Goal: Download file/media

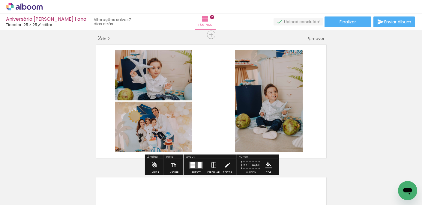
scroll to position [138, 0]
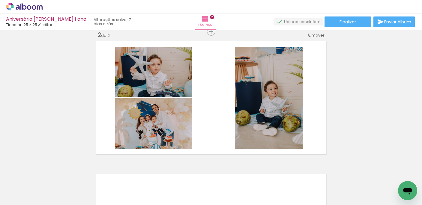
scroll to position [0, 3852]
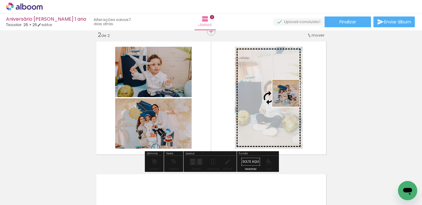
drag, startPoint x: 303, startPoint y: 183, endPoint x: 290, endPoint y: 98, distance: 86.7
click at [290, 98] on quentale-workspace at bounding box center [211, 102] width 422 height 205
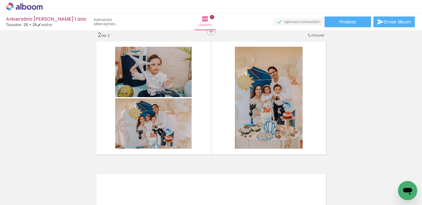
scroll to position [0, 3157]
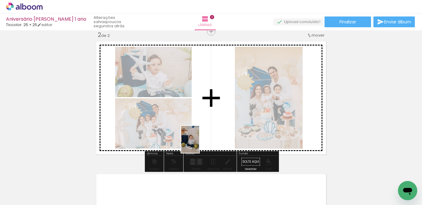
drag, startPoint x: 130, startPoint y: 186, endPoint x: 205, endPoint y: 141, distance: 87.3
click at [205, 141] on quentale-workspace at bounding box center [211, 102] width 422 height 205
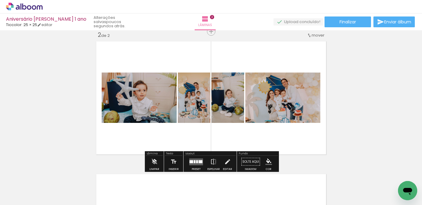
click at [196, 162] on quentale-layouter at bounding box center [196, 161] width 14 height 7
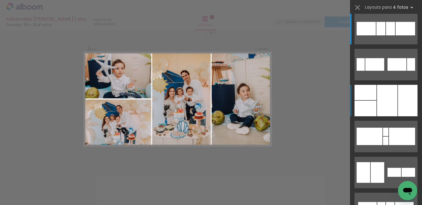
scroll to position [0, 0]
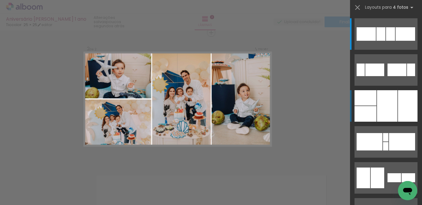
click at [376, 50] on quentale-layouter at bounding box center [385, 33] width 63 height 31
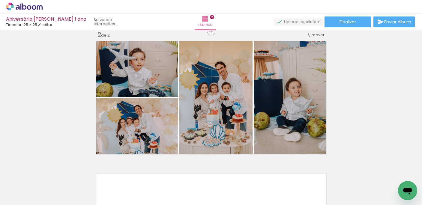
scroll to position [0, 3530]
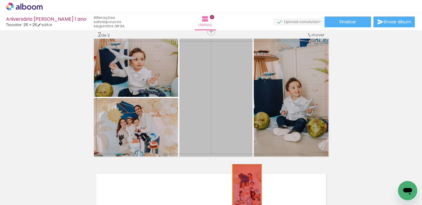
drag, startPoint x: 233, startPoint y: 108, endPoint x: 248, endPoint y: 190, distance: 83.7
click at [248, 190] on quentale-workspace at bounding box center [211, 102] width 422 height 205
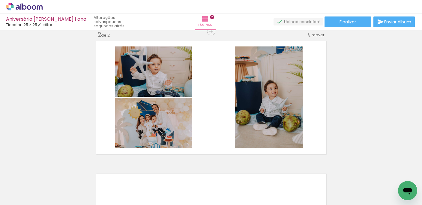
scroll to position [0, 4078]
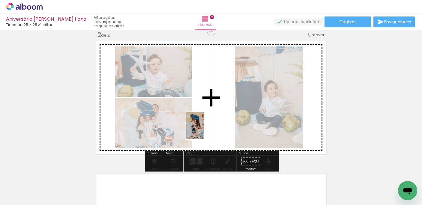
drag, startPoint x: 179, startPoint y: 190, endPoint x: 204, endPoint y: 130, distance: 64.9
click at [204, 130] on quentale-workspace at bounding box center [211, 102] width 422 height 205
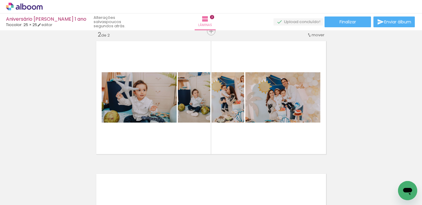
scroll to position [0, 3647]
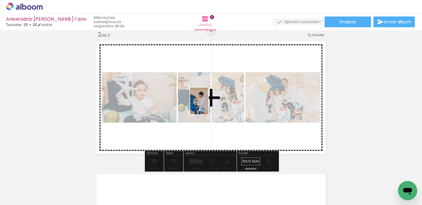
drag, startPoint x: 176, startPoint y: 193, endPoint x: 208, endPoint y: 105, distance: 92.8
click at [208, 105] on quentale-workspace at bounding box center [211, 102] width 422 height 205
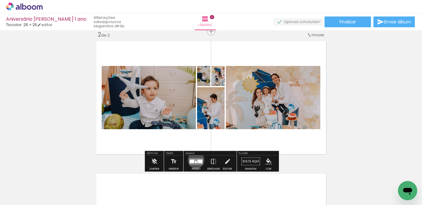
click at [196, 160] on div at bounding box center [196, 159] width 1 height 1
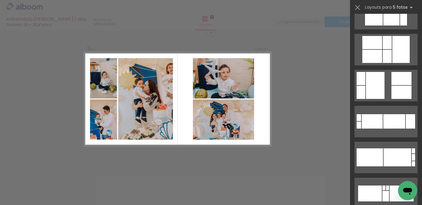
scroll to position [167, 0]
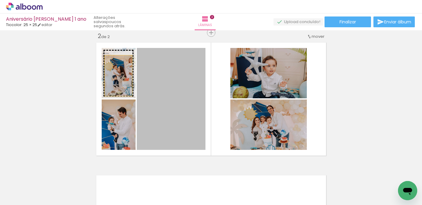
drag, startPoint x: 170, startPoint y: 108, endPoint x: 116, endPoint y: 75, distance: 62.9
click at [0, 0] on slot at bounding box center [0, 0] width 0 height 0
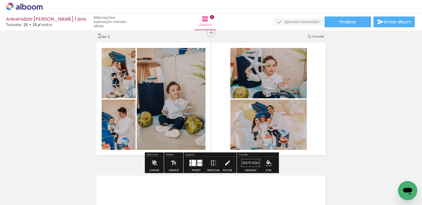
click at [117, 81] on quentale-photo at bounding box center [119, 73] width 34 height 50
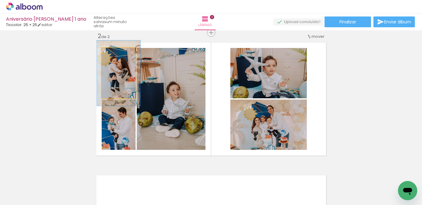
drag, startPoint x: 114, startPoint y: 56, endPoint x: 117, endPoint y: 56, distance: 3.4
type paper-slider "128"
click at [117, 56] on div at bounding box center [116, 54] width 5 height 5
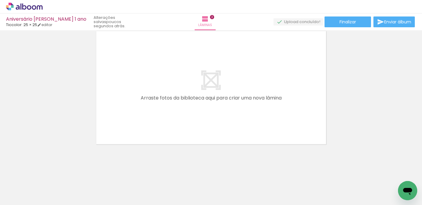
scroll to position [0, 7618]
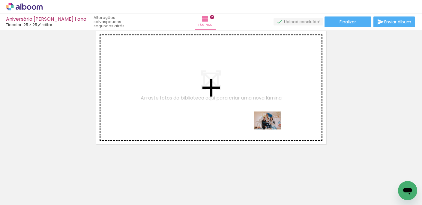
drag, startPoint x: 266, startPoint y: 188, endPoint x: 272, endPoint y: 129, distance: 59.3
click at [272, 129] on quentale-workspace at bounding box center [211, 102] width 422 height 205
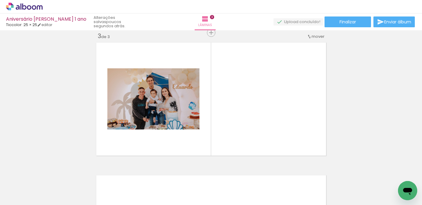
scroll to position [0, 7361]
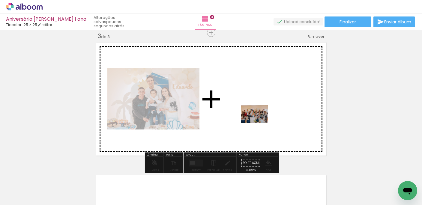
drag, startPoint x: 259, startPoint y: 188, endPoint x: 259, endPoint y: 123, distance: 64.4
click at [259, 123] on quentale-workspace at bounding box center [211, 102] width 422 height 205
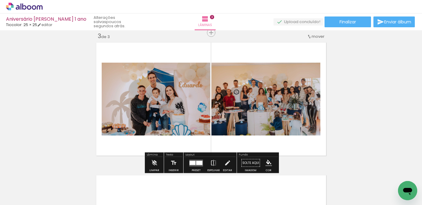
scroll to position [0, 7312]
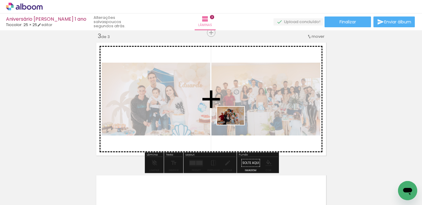
drag, startPoint x: 232, startPoint y: 189, endPoint x: 235, endPoint y: 125, distance: 64.2
click at [235, 125] on quentale-workspace at bounding box center [211, 102] width 422 height 205
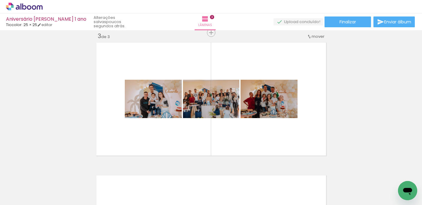
scroll to position [0, 6358]
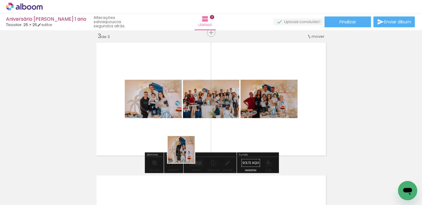
drag, startPoint x: 177, startPoint y: 190, endPoint x: 196, endPoint y: 128, distance: 65.1
click at [196, 128] on quentale-workspace at bounding box center [211, 102] width 422 height 205
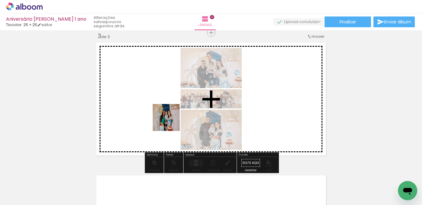
drag, startPoint x: 143, startPoint y: 189, endPoint x: 173, endPoint y: 118, distance: 77.1
click at [173, 118] on quentale-workspace at bounding box center [211, 102] width 422 height 205
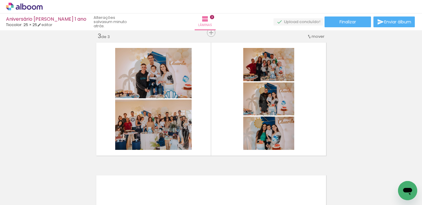
scroll to position [0, 4519]
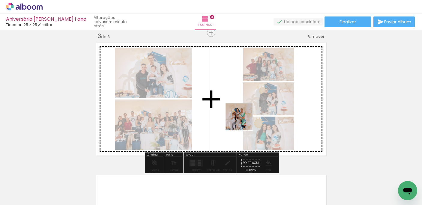
drag, startPoint x: 243, startPoint y: 189, endPoint x: 243, endPoint y: 121, distance: 68.0
click at [243, 121] on quentale-workspace at bounding box center [211, 102] width 422 height 205
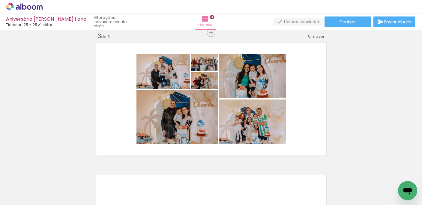
scroll to position [0, 4369]
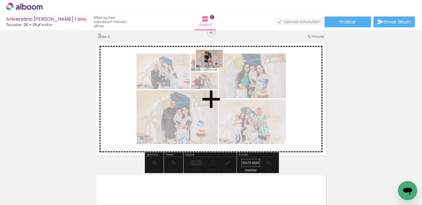
drag, startPoint x: 196, startPoint y: 185, endPoint x: 214, endPoint y: 68, distance: 118.8
click at [214, 68] on quentale-workspace at bounding box center [211, 102] width 422 height 205
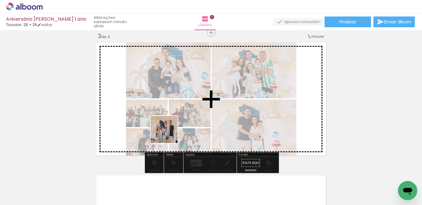
drag, startPoint x: 122, startPoint y: 190, endPoint x: 184, endPoint y: 121, distance: 92.5
click at [184, 121] on quentale-workspace at bounding box center [211, 102] width 422 height 205
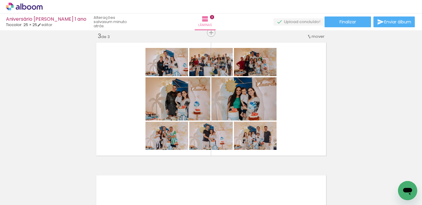
scroll to position [0, 4240]
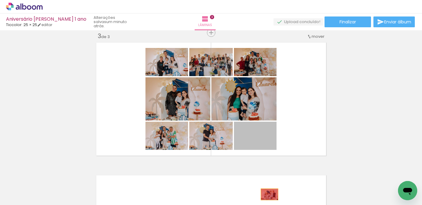
drag, startPoint x: 268, startPoint y: 139, endPoint x: 269, endPoint y: 194, distance: 55.4
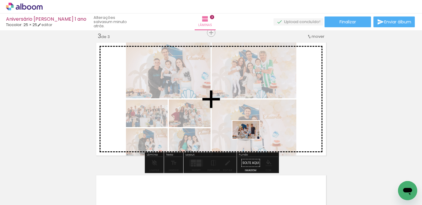
drag, startPoint x: 213, startPoint y: 187, endPoint x: 250, endPoint y: 139, distance: 61.1
click at [250, 139] on quentale-workspace at bounding box center [211, 102] width 422 height 205
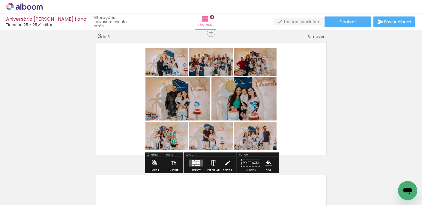
scroll to position [0, 4115]
click at [199, 161] on quentale-layouter at bounding box center [196, 162] width 14 height 7
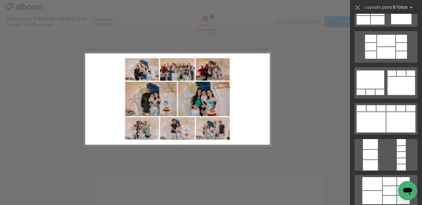
scroll to position [0, 0]
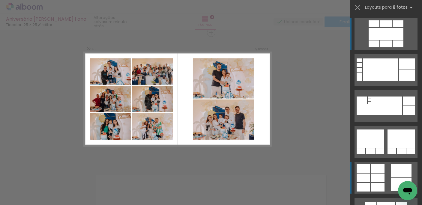
click at [362, 77] on div at bounding box center [359, 75] width 6 height 4
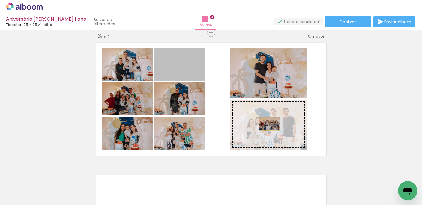
drag, startPoint x: 186, startPoint y: 68, endPoint x: 269, endPoint y: 123, distance: 99.4
click at [0, 0] on slot at bounding box center [0, 0] width 0 height 0
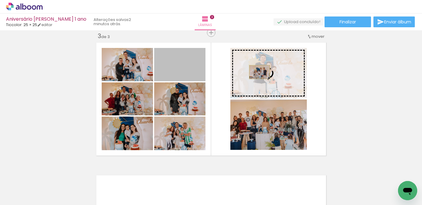
drag, startPoint x: 188, startPoint y: 66, endPoint x: 259, endPoint y: 72, distance: 71.9
click at [0, 0] on slot at bounding box center [0, 0] width 0 height 0
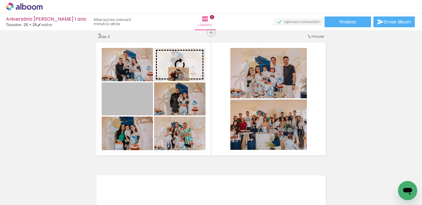
drag, startPoint x: 141, startPoint y: 105, endPoint x: 178, endPoint y: 74, distance: 48.1
click at [0, 0] on slot at bounding box center [0, 0] width 0 height 0
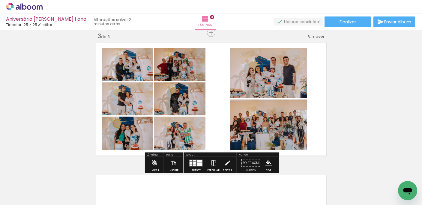
click at [190, 72] on quentale-photo at bounding box center [179, 64] width 51 height 33
click at [197, 162] on div at bounding box center [199, 161] width 4 height 3
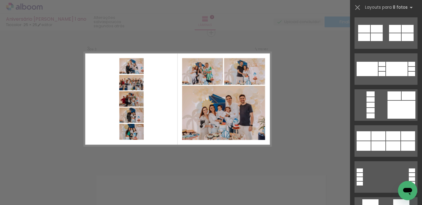
scroll to position [438, 0]
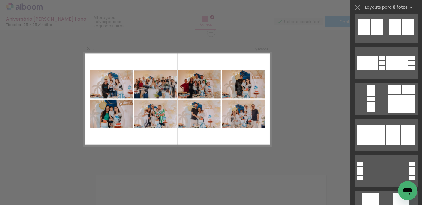
click at [408, 60] on div at bounding box center [411, 58] width 7 height 4
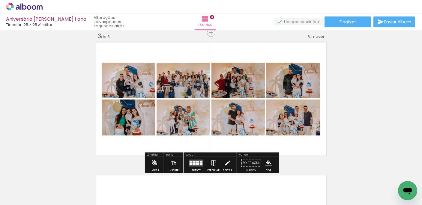
click at [197, 162] on div at bounding box center [197, 162] width 3 height 2
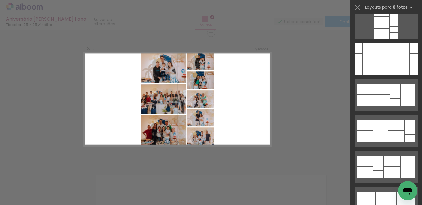
scroll to position [794, 0]
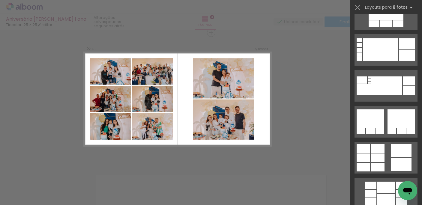
scroll to position [21, 0]
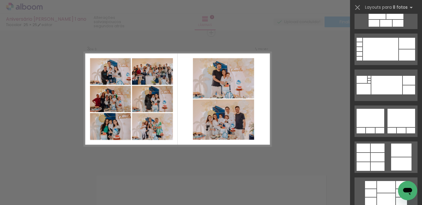
click at [389, 65] on quentale-layouter at bounding box center [385, 49] width 63 height 31
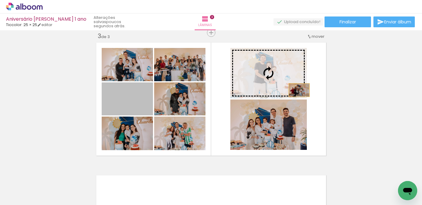
drag, startPoint x: 133, startPoint y: 106, endPoint x: 312, endPoint y: 88, distance: 180.2
click at [312, 88] on quentale-layouter at bounding box center [211, 99] width 234 height 118
drag, startPoint x: 144, startPoint y: 103, endPoint x: 246, endPoint y: 81, distance: 104.3
click at [0, 0] on slot at bounding box center [0, 0] width 0 height 0
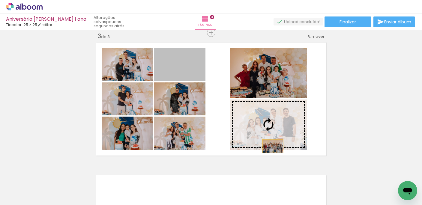
drag, startPoint x: 177, startPoint y: 70, endPoint x: 272, endPoint y: 146, distance: 121.6
click at [0, 0] on slot at bounding box center [0, 0] width 0 height 0
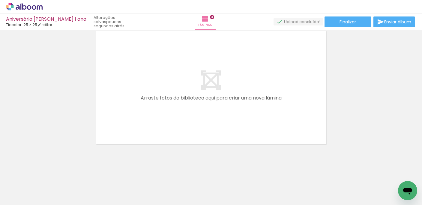
scroll to position [0, 1957]
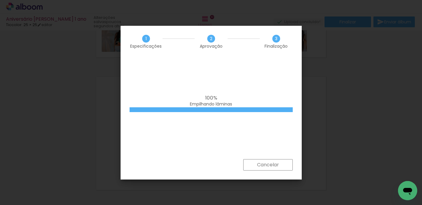
scroll to position [0, 1781]
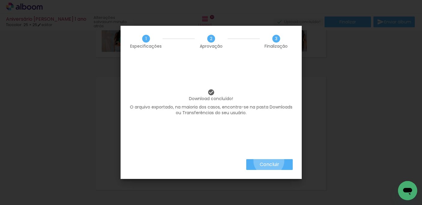
click at [0, 0] on slot "Concluir" at bounding box center [0, 0] width 0 height 0
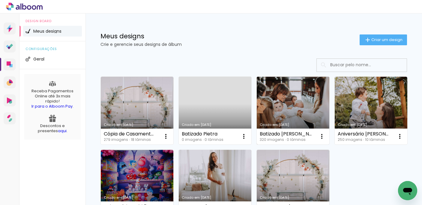
click at [297, 93] on link "Criado em [DATE]" at bounding box center [293, 111] width 73 height 68
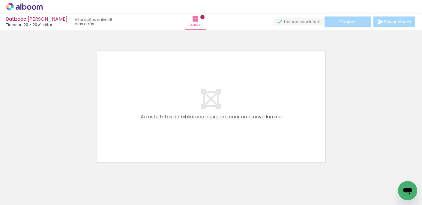
scroll to position [0, 1554]
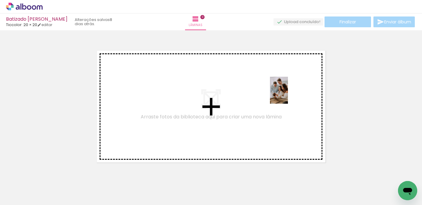
drag, startPoint x: 289, startPoint y: 191, endPoint x: 288, endPoint y: 95, distance: 95.9
click at [288, 95] on quentale-workspace at bounding box center [211, 102] width 422 height 205
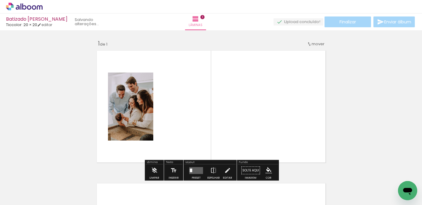
scroll to position [7, 0]
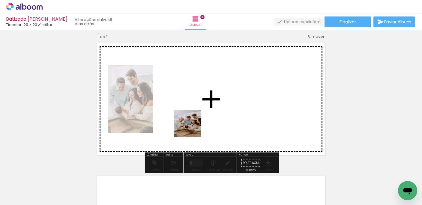
drag, startPoint x: 256, startPoint y: 189, endPoint x: 189, endPoint y: 126, distance: 92.0
click at [189, 126] on quentale-workspace at bounding box center [211, 102] width 422 height 205
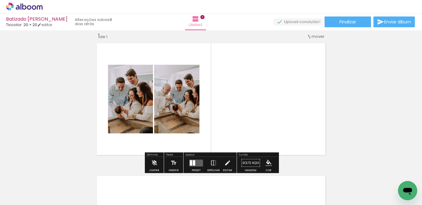
scroll to position [0, 1444]
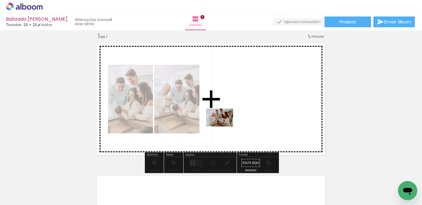
drag, startPoint x: 232, startPoint y: 183, endPoint x: 224, endPoint y: 126, distance: 57.3
click at [224, 126] on quentale-workspace at bounding box center [211, 102] width 422 height 205
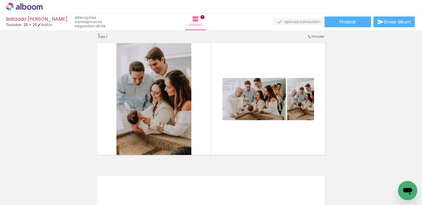
scroll to position [0, 1793]
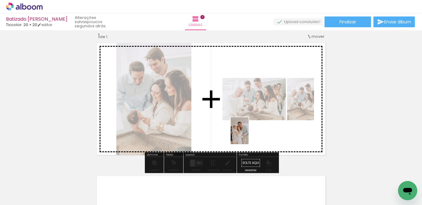
drag, startPoint x: 249, startPoint y: 188, endPoint x: 248, endPoint y: 135, distance: 52.7
click at [248, 135] on quentale-workspace at bounding box center [211, 102] width 422 height 205
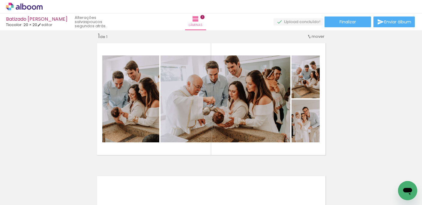
scroll to position [0, 1429]
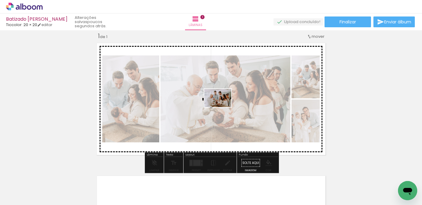
drag, startPoint x: 179, startPoint y: 187, endPoint x: 222, endPoint y: 107, distance: 90.9
click at [222, 107] on quentale-workspace at bounding box center [211, 102] width 422 height 205
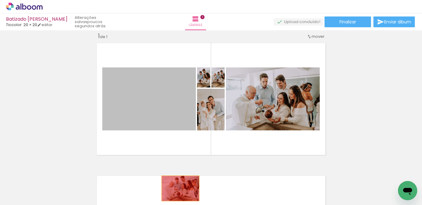
drag, startPoint x: 150, startPoint y: 99, endPoint x: 180, endPoint y: 188, distance: 93.5
click at [180, 188] on quentale-workspace at bounding box center [211, 102] width 422 height 205
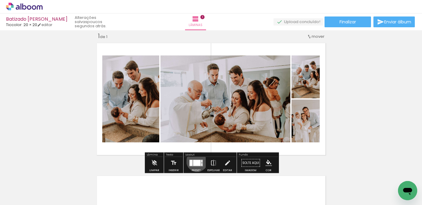
click at [195, 161] on div at bounding box center [196, 163] width 7 height 6
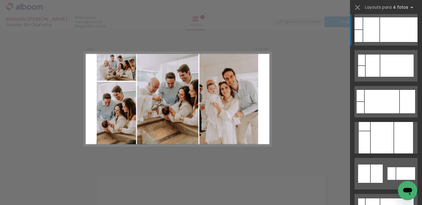
scroll to position [543, 0]
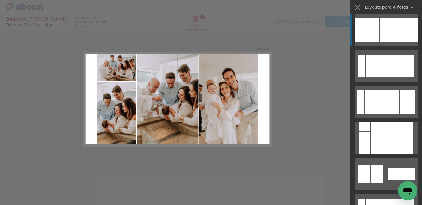
click at [380, 42] on div at bounding box center [398, 30] width 37 height 25
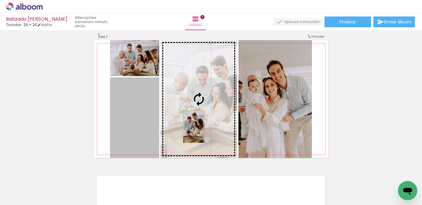
drag, startPoint x: 136, startPoint y: 131, endPoint x: 193, endPoint y: 126, distance: 56.8
click at [0, 0] on slot at bounding box center [0, 0] width 0 height 0
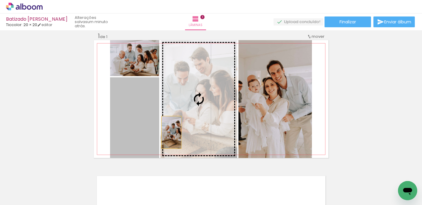
drag, startPoint x: 129, startPoint y: 132, endPoint x: 191, endPoint y: 131, distance: 62.4
click at [0, 0] on slot at bounding box center [0, 0] width 0 height 0
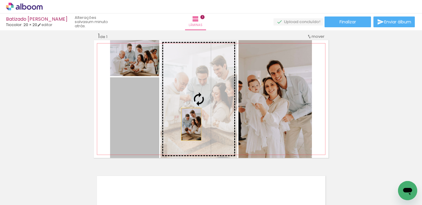
drag, startPoint x: 127, startPoint y: 124, endPoint x: 191, endPoint y: 124, distance: 64.1
click at [0, 0] on slot at bounding box center [0, 0] width 0 height 0
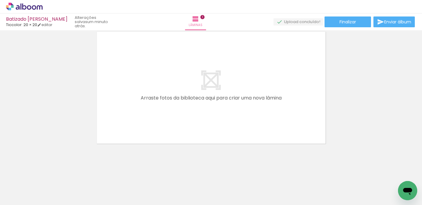
scroll to position [0, 943]
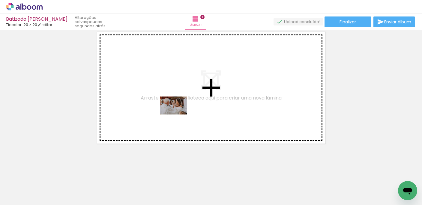
drag, startPoint x: 122, startPoint y: 188, endPoint x: 178, endPoint y: 114, distance: 92.2
click at [178, 114] on quentale-workspace at bounding box center [211, 102] width 422 height 205
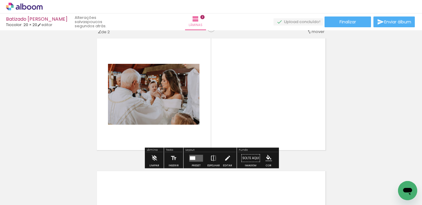
scroll to position [140, 0]
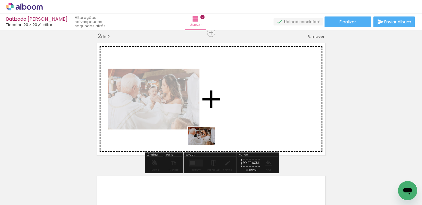
drag, startPoint x: 89, startPoint y: 186, endPoint x: 206, endPoint y: 145, distance: 123.3
click at [206, 145] on quentale-workspace at bounding box center [211, 102] width 422 height 205
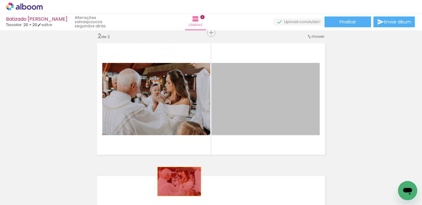
drag, startPoint x: 291, startPoint y: 105, endPoint x: 179, endPoint y: 181, distance: 135.9
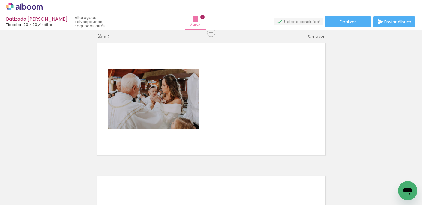
scroll to position [0, 1006]
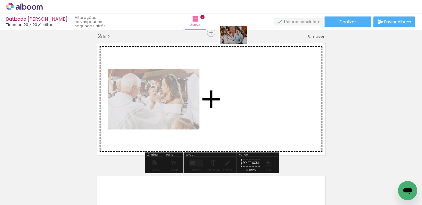
drag, startPoint x: 268, startPoint y: 185, endPoint x: 238, endPoint y: 44, distance: 144.6
click at [238, 44] on quentale-workspace at bounding box center [211, 102] width 422 height 205
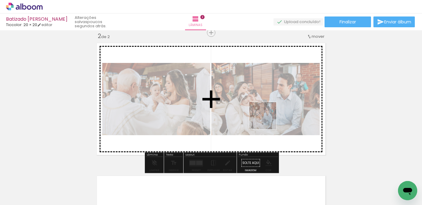
drag, startPoint x: 267, startPoint y: 187, endPoint x: 267, endPoint y: 120, distance: 66.8
click at [267, 120] on quentale-workspace at bounding box center [211, 102] width 422 height 205
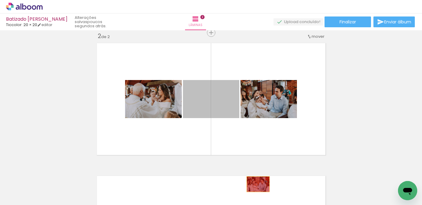
drag, startPoint x: 215, startPoint y: 102, endPoint x: 258, endPoint y: 184, distance: 92.6
click at [258, 184] on quentale-workspace at bounding box center [211, 102] width 422 height 205
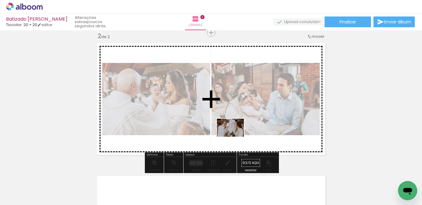
drag, startPoint x: 233, startPoint y: 186, endPoint x: 235, endPoint y: 137, distance: 49.5
click at [235, 137] on quentale-workspace at bounding box center [211, 102] width 422 height 205
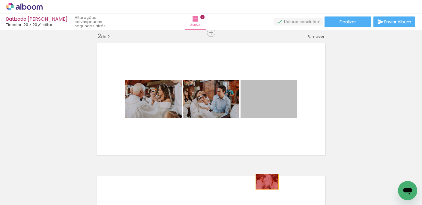
drag, startPoint x: 274, startPoint y: 105, endPoint x: 267, endPoint y: 182, distance: 76.5
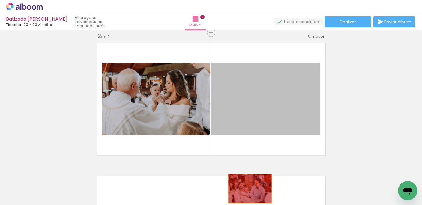
drag, startPoint x: 256, startPoint y: 96, endPoint x: 250, endPoint y: 188, distance: 92.2
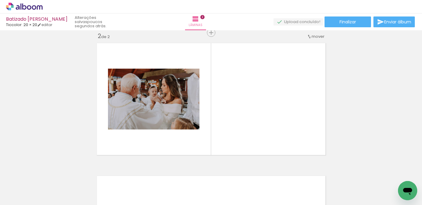
scroll to position [0, 681]
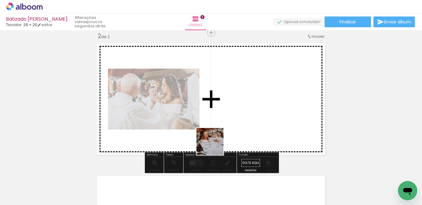
drag, startPoint x: 188, startPoint y: 187, endPoint x: 215, endPoint y: 145, distance: 50.0
click at [215, 145] on quentale-workspace at bounding box center [211, 102] width 422 height 205
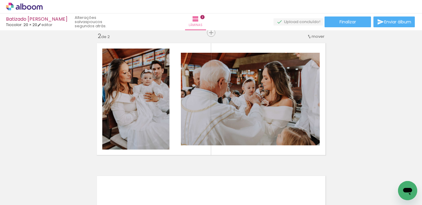
scroll to position [0, 469]
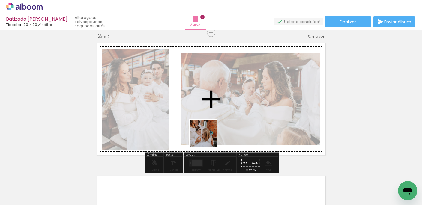
drag, startPoint x: 130, startPoint y: 190, endPoint x: 209, endPoint y: 136, distance: 95.6
click at [209, 136] on quentale-workspace at bounding box center [211, 102] width 422 height 205
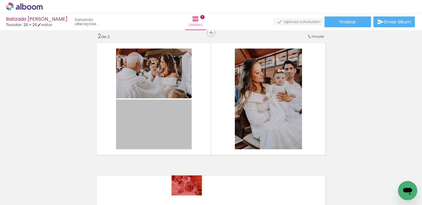
drag, startPoint x: 173, startPoint y: 129, endPoint x: 189, endPoint y: 189, distance: 62.2
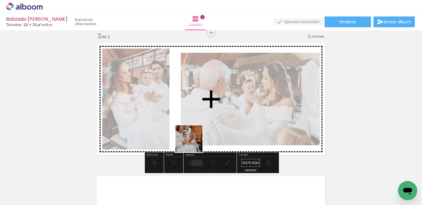
drag, startPoint x: 226, startPoint y: 188, endPoint x: 190, endPoint y: 139, distance: 60.8
click at [190, 139] on quentale-workspace at bounding box center [211, 102] width 422 height 205
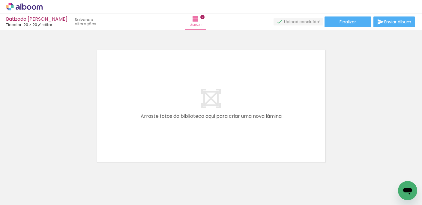
scroll to position [0, 81]
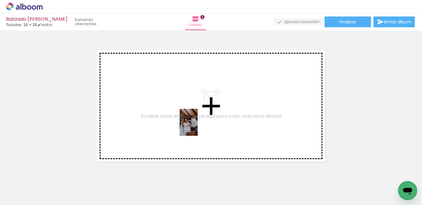
drag, startPoint x: 184, startPoint y: 191, endPoint x: 197, endPoint y: 127, distance: 65.9
click at [197, 127] on quentale-workspace at bounding box center [211, 102] width 422 height 205
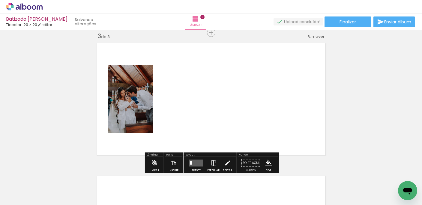
scroll to position [0, 198]
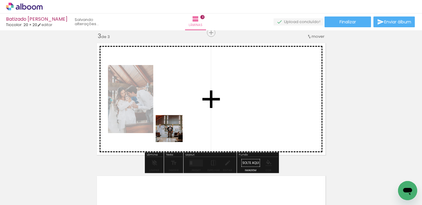
drag, startPoint x: 136, startPoint y: 191, endPoint x: 182, endPoint y: 126, distance: 80.1
click at [182, 126] on quentale-workspace at bounding box center [211, 102] width 422 height 205
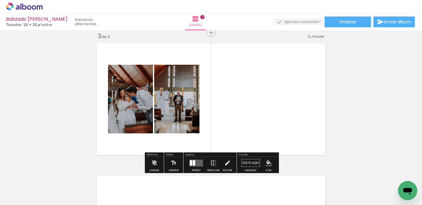
scroll to position [0, 238]
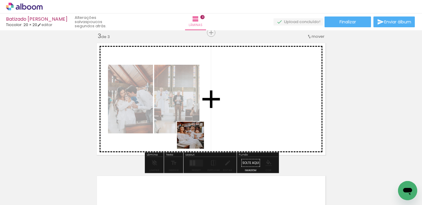
drag, startPoint x: 162, startPoint y: 182, endPoint x: 221, endPoint y: 120, distance: 85.4
click at [221, 120] on quentale-workspace at bounding box center [211, 102] width 422 height 205
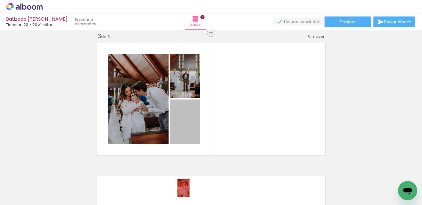
drag, startPoint x: 184, startPoint y: 124, endPoint x: 183, endPoint y: 188, distance: 63.8
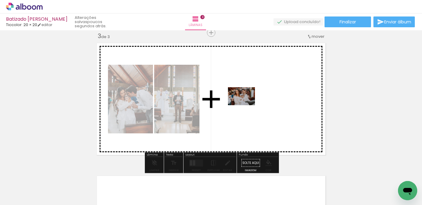
drag, startPoint x: 131, startPoint y: 182, endPoint x: 246, endPoint y: 105, distance: 138.0
click at [246, 105] on quentale-workspace at bounding box center [211, 102] width 422 height 205
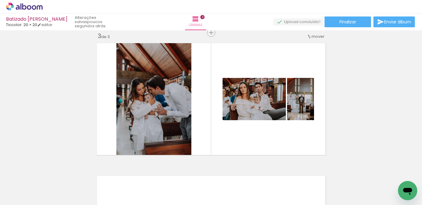
scroll to position [0, 502]
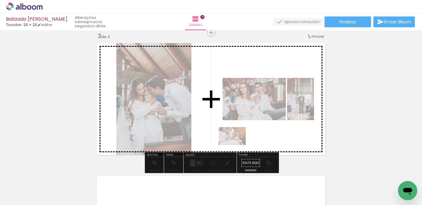
drag, startPoint x: 201, startPoint y: 191, endPoint x: 236, endPoint y: 145, distance: 58.3
click at [236, 145] on quentale-workspace at bounding box center [211, 102] width 422 height 205
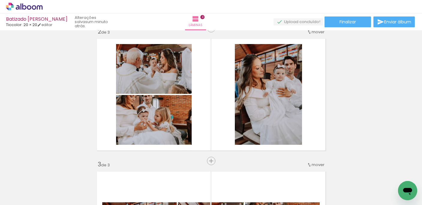
scroll to position [146, 0]
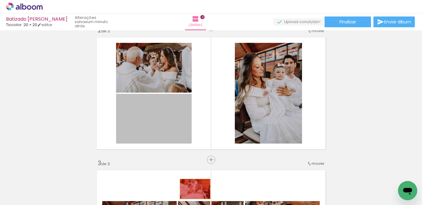
drag, startPoint x: 151, startPoint y: 124, endPoint x: 195, endPoint y: 189, distance: 78.5
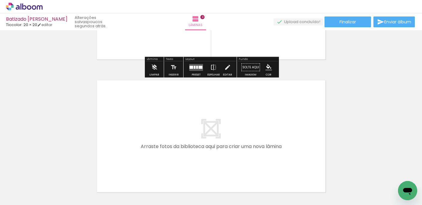
scroll to position [417, 0]
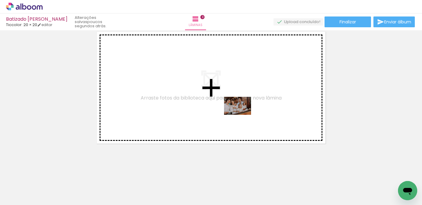
drag, startPoint x: 205, startPoint y: 187, endPoint x: 242, endPoint y: 115, distance: 81.2
click at [242, 115] on quentale-workspace at bounding box center [211, 102] width 422 height 205
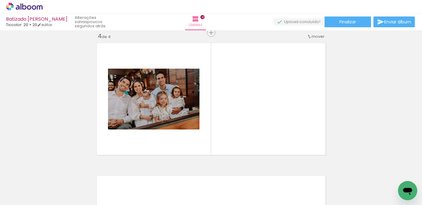
scroll to position [0, 2089]
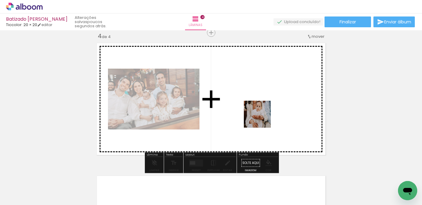
drag, startPoint x: 261, startPoint y: 188, endPoint x: 262, endPoint y: 116, distance: 71.9
click at [262, 116] on quentale-workspace at bounding box center [211, 102] width 422 height 205
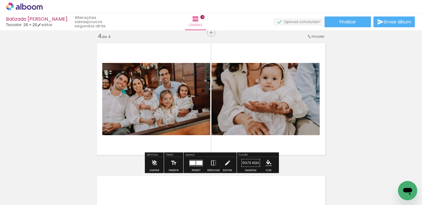
scroll to position [0, 2212]
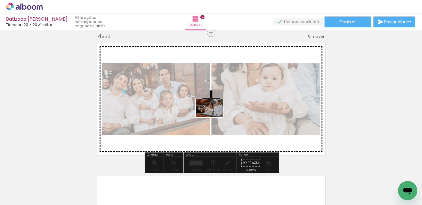
drag, startPoint x: 169, startPoint y: 188, endPoint x: 214, endPoint y: 117, distance: 83.5
click at [214, 117] on quentale-workspace at bounding box center [211, 102] width 422 height 205
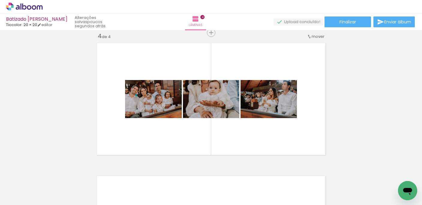
scroll to position [0, 2409]
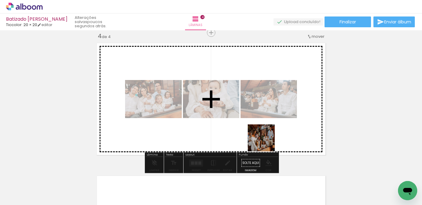
drag, startPoint x: 241, startPoint y: 185, endPoint x: 269, endPoint y: 133, distance: 58.5
click at [269, 133] on quentale-workspace at bounding box center [211, 102] width 422 height 205
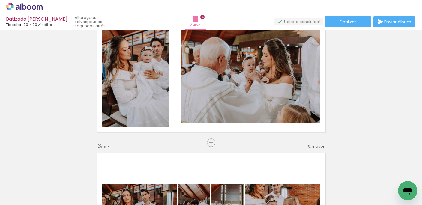
scroll to position [0, 2255]
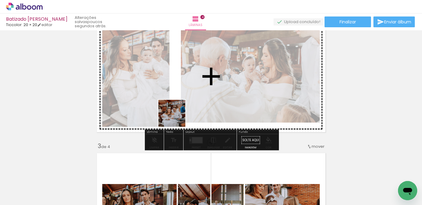
drag, startPoint x: 130, startPoint y: 189, endPoint x: 183, endPoint y: 111, distance: 94.1
click at [183, 111] on quentale-workspace at bounding box center [211, 102] width 422 height 205
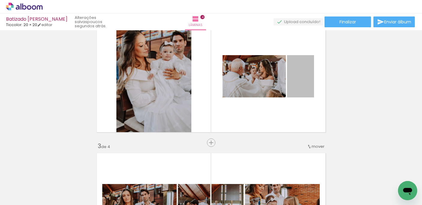
drag, startPoint x: 300, startPoint y: 82, endPoint x: 254, endPoint y: 205, distance: 131.9
click at [254, 205] on html "link( href="../../bower_components/polymer/polymer.html" rel="import" ) picture…" at bounding box center [211, 102] width 422 height 205
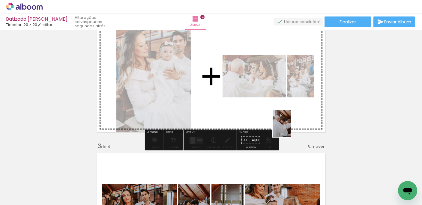
drag, startPoint x: 233, startPoint y: 187, endPoint x: 301, endPoint y: 118, distance: 97.5
click at [301, 118] on quentale-workspace at bounding box center [211, 102] width 422 height 205
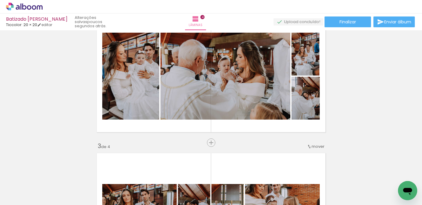
scroll to position [0, 54]
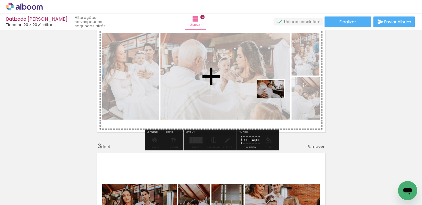
drag, startPoint x: 245, startPoint y: 189, endPoint x: 275, endPoint y: 98, distance: 96.4
click at [275, 98] on quentale-workspace at bounding box center [211, 102] width 422 height 205
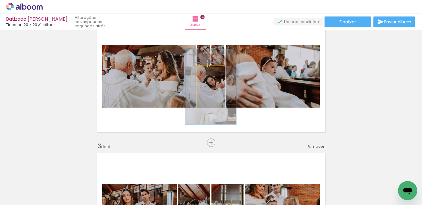
type paper-slider "176"
drag, startPoint x: 208, startPoint y: 73, endPoint x: 213, endPoint y: 73, distance: 4.5
click at [213, 73] on div at bounding box center [213, 72] width 5 height 5
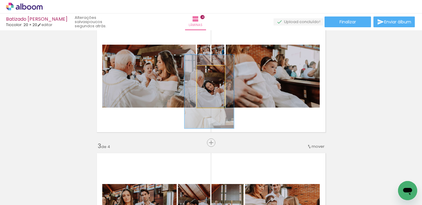
drag, startPoint x: 203, startPoint y: 94, endPoint x: 201, endPoint y: 99, distance: 5.0
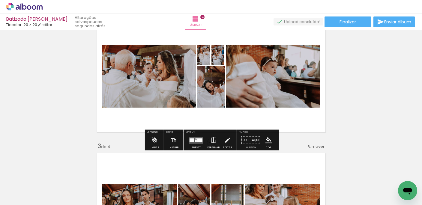
click at [376, 79] on div "Inserir lâmina 1 de 4 Inserir lâmina 2 de 4 Inserir lâmina 3 de 4 Inserir lâmin…" at bounding box center [211, 201] width 422 height 664
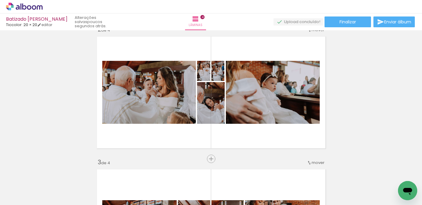
scroll to position [147, 0]
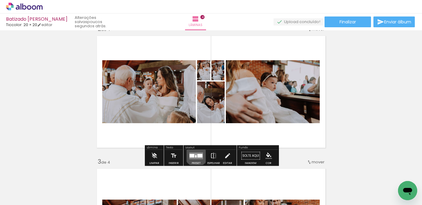
click at [195, 154] on quentale-layouter at bounding box center [196, 155] width 14 height 7
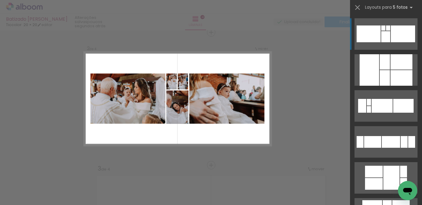
scroll to position [140, 0]
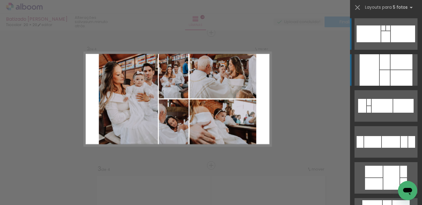
click at [399, 60] on div at bounding box center [401, 61] width 22 height 15
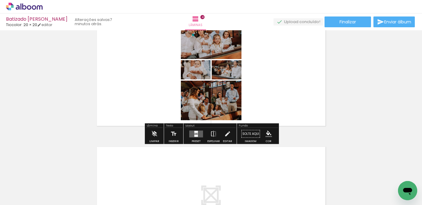
scroll to position [439, 0]
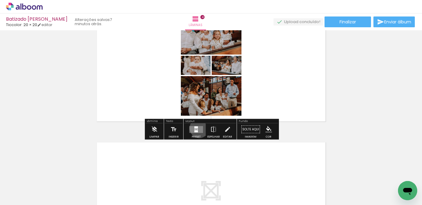
click at [198, 128] on quentale-layouter at bounding box center [196, 129] width 14 height 7
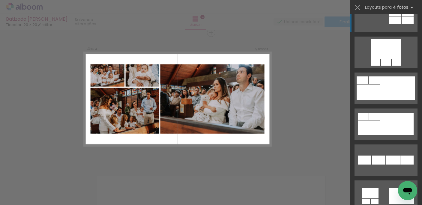
scroll to position [488, 0]
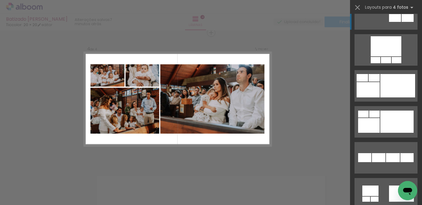
click at [391, 63] on div at bounding box center [386, 60] width 10 height 6
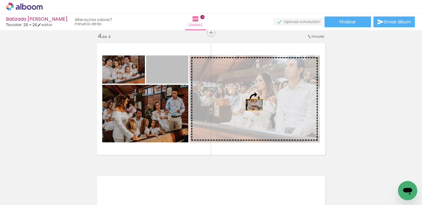
drag, startPoint x: 181, startPoint y: 74, endPoint x: 254, endPoint y: 105, distance: 79.0
click at [0, 0] on slot at bounding box center [0, 0] width 0 height 0
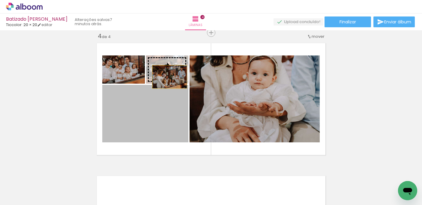
drag, startPoint x: 166, startPoint y: 126, endPoint x: 170, endPoint y: 76, distance: 50.2
click at [0, 0] on slot at bounding box center [0, 0] width 0 height 0
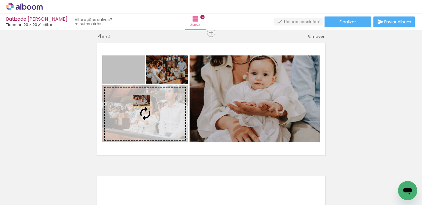
drag, startPoint x: 134, startPoint y: 75, endPoint x: 145, endPoint y: 107, distance: 34.1
click at [0, 0] on slot at bounding box center [0, 0] width 0 height 0
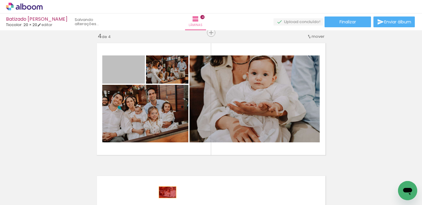
drag, startPoint x: 132, startPoint y: 73, endPoint x: 167, endPoint y: 192, distance: 124.4
click at [167, 192] on quentale-workspace at bounding box center [211, 102] width 422 height 205
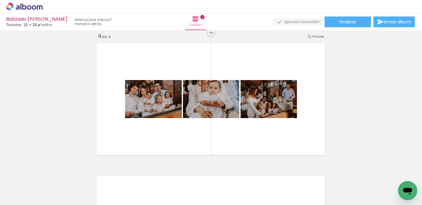
scroll to position [0, 176]
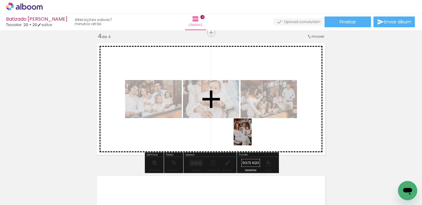
drag, startPoint x: 222, startPoint y: 190, endPoint x: 251, endPoint y: 136, distance: 61.6
click at [251, 136] on quentale-workspace at bounding box center [211, 102] width 422 height 205
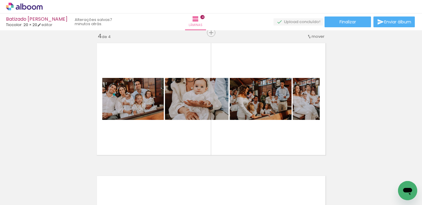
scroll to position [0, 281]
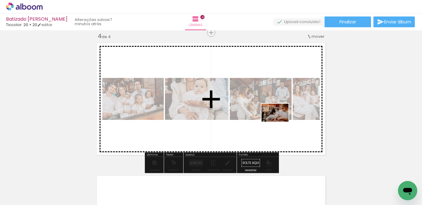
drag, startPoint x: 222, startPoint y: 190, endPoint x: 279, endPoint y: 122, distance: 89.3
click at [279, 122] on quentale-workspace at bounding box center [211, 102] width 422 height 205
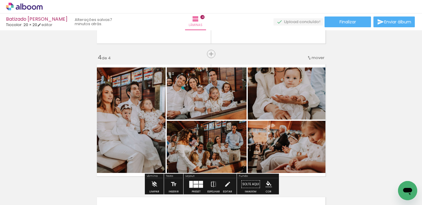
scroll to position [392, 0]
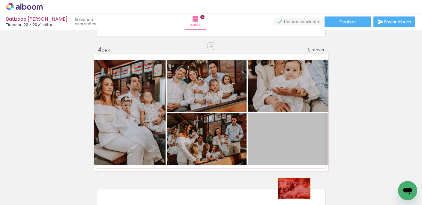
drag, startPoint x: 291, startPoint y: 147, endPoint x: 294, endPoint y: 188, distance: 41.1
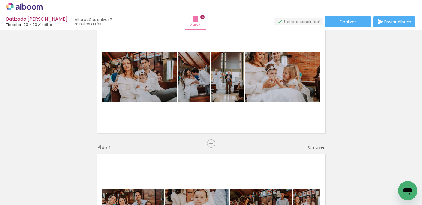
scroll to position [292, 0]
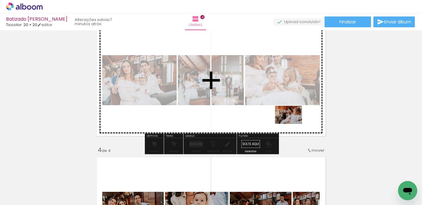
drag, startPoint x: 289, startPoint y: 188, endPoint x: 293, endPoint y: 123, distance: 64.5
click at [293, 123] on quentale-workspace at bounding box center [211, 102] width 422 height 205
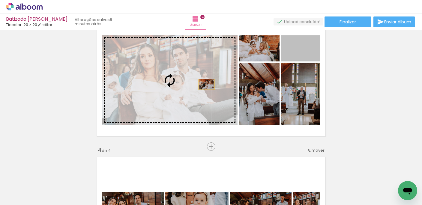
drag, startPoint x: 313, startPoint y: 57, endPoint x: 199, endPoint y: 87, distance: 118.2
click at [0, 0] on slot at bounding box center [0, 0] width 0 height 0
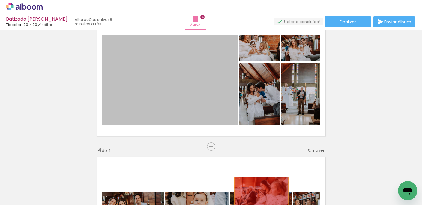
drag, startPoint x: 183, startPoint y: 87, endPoint x: 264, endPoint y: 200, distance: 138.9
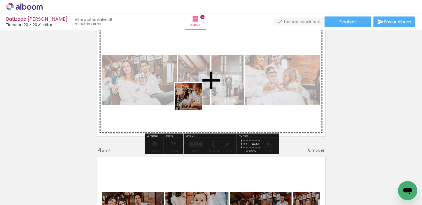
drag, startPoint x: 220, startPoint y: 185, endPoint x: 192, endPoint y: 99, distance: 90.4
click at [192, 99] on quentale-workspace at bounding box center [211, 102] width 422 height 205
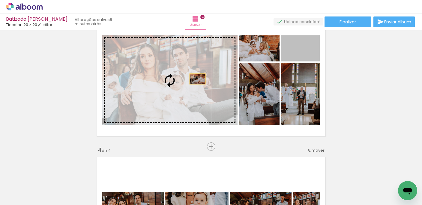
drag, startPoint x: 309, startPoint y: 55, endPoint x: 197, endPoint y: 79, distance: 114.3
click at [0, 0] on slot at bounding box center [0, 0] width 0 height 0
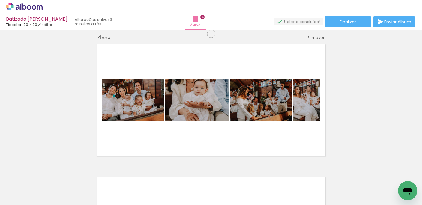
scroll to position [407, 0]
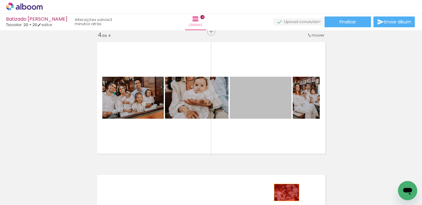
drag, startPoint x: 272, startPoint y: 108, endPoint x: 286, endPoint y: 192, distance: 85.4
click at [286, 192] on quentale-workspace at bounding box center [211, 102] width 422 height 205
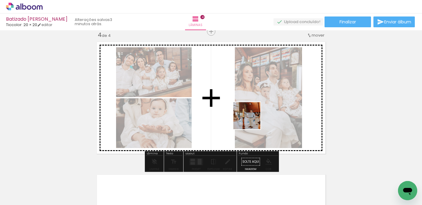
drag, startPoint x: 191, startPoint y: 188, endPoint x: 265, endPoint y: 104, distance: 111.5
click at [265, 104] on quentale-workspace at bounding box center [211, 102] width 422 height 205
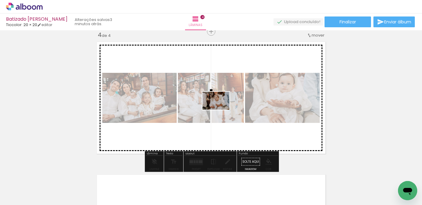
drag, startPoint x: 152, startPoint y: 190, endPoint x: 220, endPoint y: 110, distance: 105.6
click at [220, 110] on quentale-workspace at bounding box center [211, 102] width 422 height 205
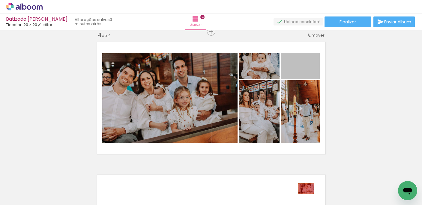
drag, startPoint x: 311, startPoint y: 74, endPoint x: 306, endPoint y: 189, distance: 114.6
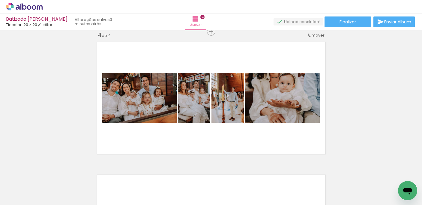
scroll to position [0, 2762]
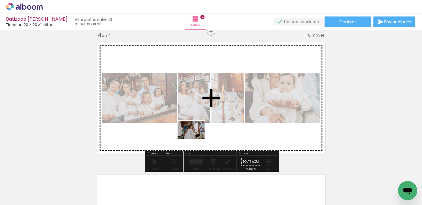
drag, startPoint x: 158, startPoint y: 188, endPoint x: 199, endPoint y: 135, distance: 67.1
click at [199, 135] on quentale-workspace at bounding box center [211, 102] width 422 height 205
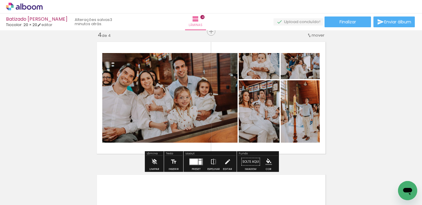
scroll to position [0, 2794]
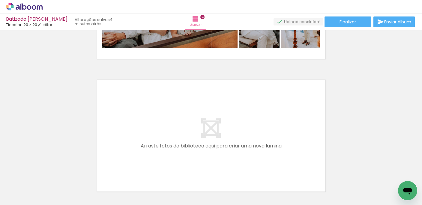
scroll to position [523, 0]
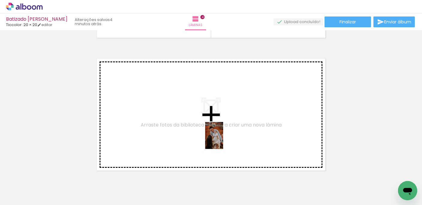
drag, startPoint x: 221, startPoint y: 190, endPoint x: 223, endPoint y: 140, distance: 49.8
click at [223, 140] on quentale-workspace at bounding box center [211, 102] width 422 height 205
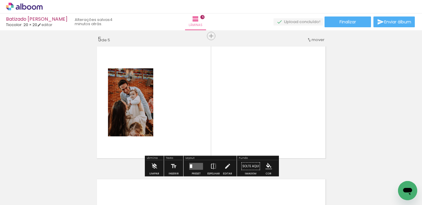
scroll to position [538, 0]
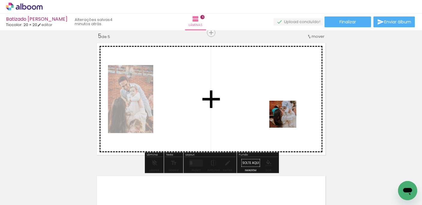
drag, startPoint x: 293, startPoint y: 194, endPoint x: 287, endPoint y: 117, distance: 77.3
click at [287, 117] on quentale-workspace at bounding box center [211, 102] width 422 height 205
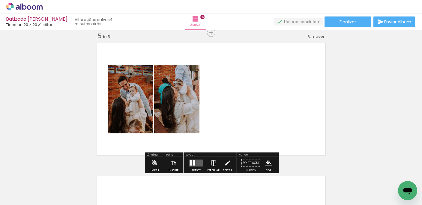
scroll to position [0, 2905]
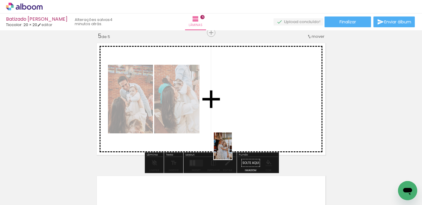
drag, startPoint x: 209, startPoint y: 188, endPoint x: 232, endPoint y: 150, distance: 43.8
click at [232, 150] on quentale-workspace at bounding box center [211, 102] width 422 height 205
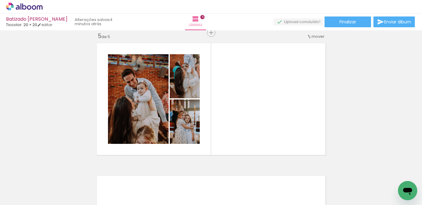
scroll to position [0, 2515]
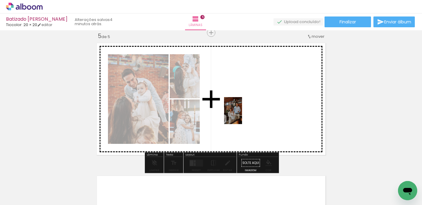
drag, startPoint x: 164, startPoint y: 185, endPoint x: 242, endPoint y: 115, distance: 104.6
click at [242, 115] on quentale-workspace at bounding box center [211, 102] width 422 height 205
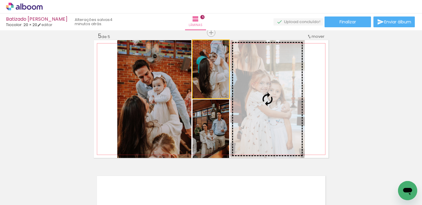
drag, startPoint x: 221, startPoint y: 86, endPoint x: 279, endPoint y: 106, distance: 61.4
click at [0, 0] on slot at bounding box center [0, 0] width 0 height 0
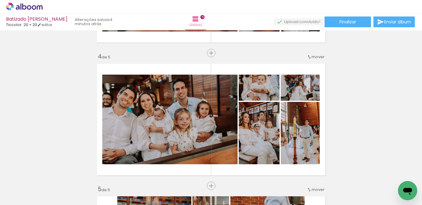
scroll to position [384, 0]
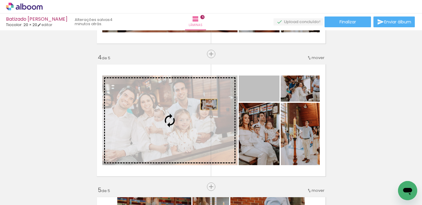
drag, startPoint x: 274, startPoint y: 94, endPoint x: 199, endPoint y: 110, distance: 77.4
click at [0, 0] on slot at bounding box center [0, 0] width 0 height 0
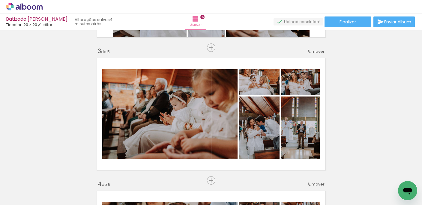
scroll to position [260, 0]
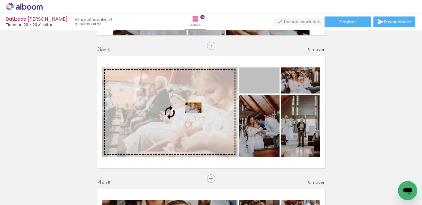
drag, startPoint x: 273, startPoint y: 88, endPoint x: 193, endPoint y: 108, distance: 82.2
click at [0, 0] on slot at bounding box center [0, 0] width 0 height 0
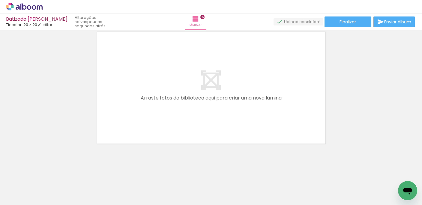
scroll to position [0, 3216]
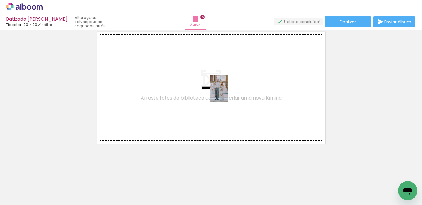
drag, startPoint x: 205, startPoint y: 188, endPoint x: 228, endPoint y: 93, distance: 98.7
click at [228, 93] on quentale-workspace at bounding box center [211, 102] width 422 height 205
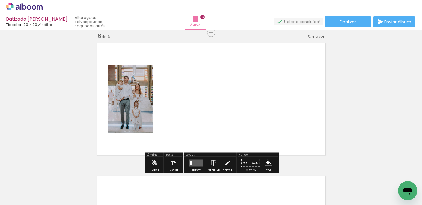
scroll to position [0, 3252]
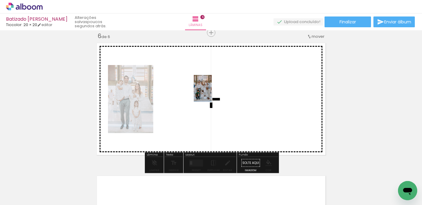
drag, startPoint x: 200, startPoint y: 190, endPoint x: 212, endPoint y: 93, distance: 96.9
click at [212, 93] on quentale-workspace at bounding box center [211, 102] width 422 height 205
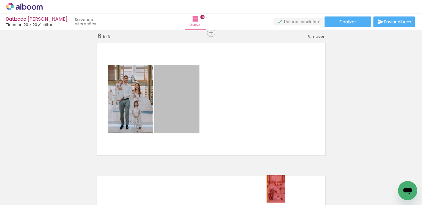
drag, startPoint x: 190, startPoint y: 110, endPoint x: 276, endPoint y: 189, distance: 116.4
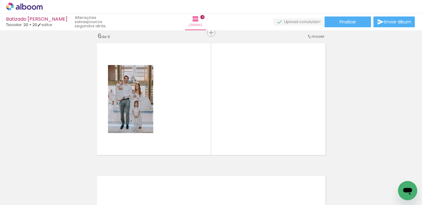
scroll to position [0, 3361]
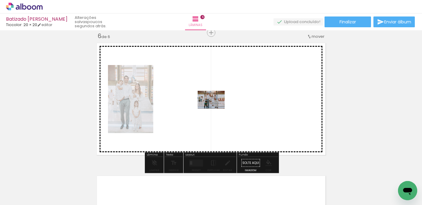
drag, startPoint x: 157, startPoint y: 186, endPoint x: 215, endPoint y: 109, distance: 97.3
click at [215, 109] on quentale-workspace at bounding box center [211, 102] width 422 height 205
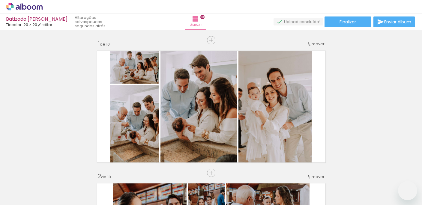
click at [0, 0] on slot at bounding box center [0, 0] width 0 height 0
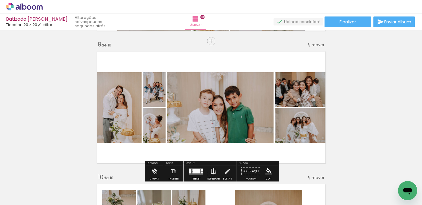
scroll to position [0, 10131]
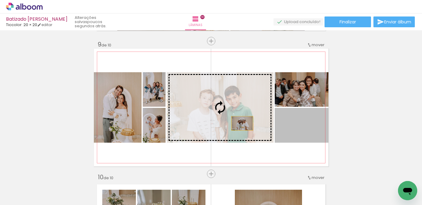
drag, startPoint x: 313, startPoint y: 135, endPoint x: 242, endPoint y: 123, distance: 72.3
click at [0, 0] on slot at bounding box center [0, 0] width 0 height 0
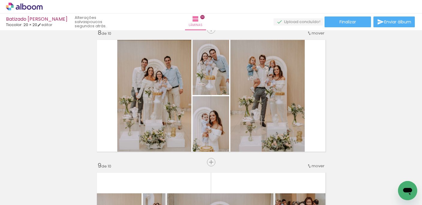
scroll to position [942, 0]
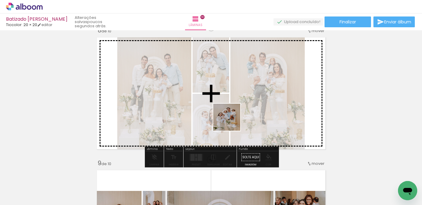
drag, startPoint x: 171, startPoint y: 184, endPoint x: 241, endPoint y: 114, distance: 99.0
click at [241, 114] on quentale-workspace at bounding box center [211, 102] width 422 height 205
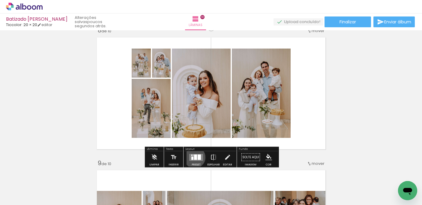
click at [194, 157] on div at bounding box center [195, 156] width 3 height 5
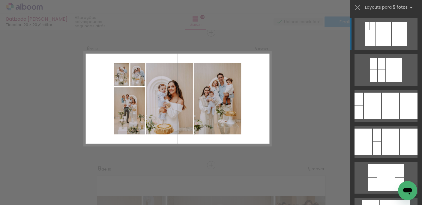
scroll to position [937, 0]
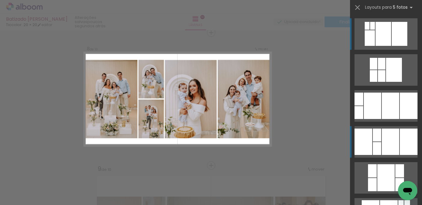
click at [390, 149] on div at bounding box center [389, 142] width 17 height 26
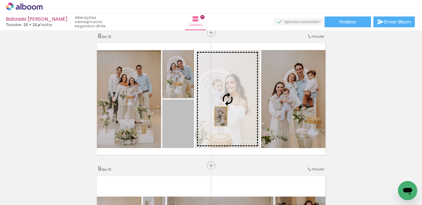
drag, startPoint x: 180, startPoint y: 131, endPoint x: 221, endPoint y: 116, distance: 42.9
click at [0, 0] on slot at bounding box center [0, 0] width 0 height 0
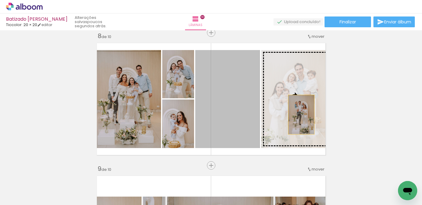
drag, startPoint x: 232, startPoint y: 115, endPoint x: 303, endPoint y: 114, distance: 71.0
click at [0, 0] on slot at bounding box center [0, 0] width 0 height 0
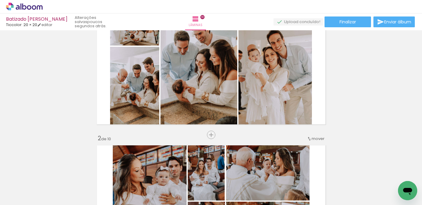
scroll to position [39, 0]
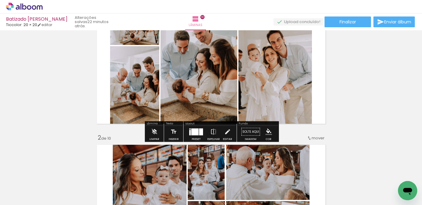
scroll to position [0, 9122]
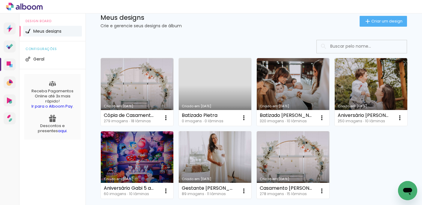
scroll to position [20, 0]
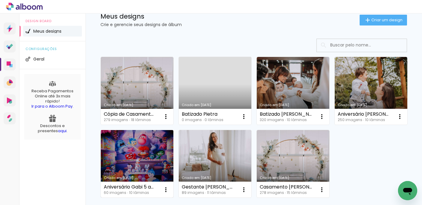
click at [139, 151] on link "Criado em [DATE]" at bounding box center [137, 164] width 73 height 68
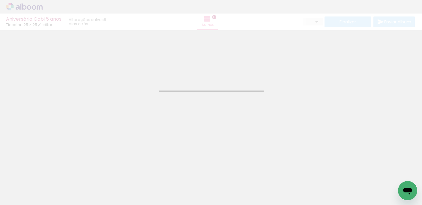
type input "JPG"
type input "Alta, 300 DPI"
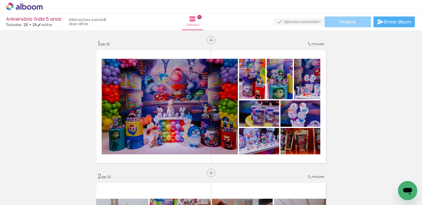
click at [345, 18] on paper-button "Finalizar" at bounding box center [347, 21] width 46 height 11
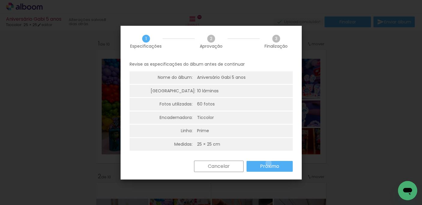
click at [0, 0] on slot "Próximo" at bounding box center [0, 0] width 0 height 0
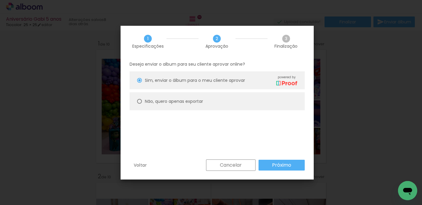
click at [190, 92] on paper-radio-button "Não, quero apenas exportar" at bounding box center [216, 101] width 175 height 18
type paper-radio-button "on"
click at [0, 0] on slot "Próximo" at bounding box center [0, 0] width 0 height 0
type input "Alta, 300 DPI"
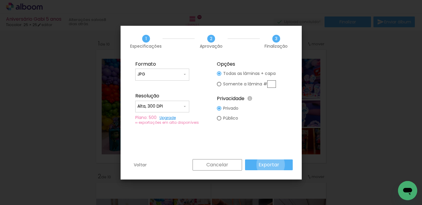
click at [0, 0] on slot "Exportar" at bounding box center [0, 0] width 0 height 0
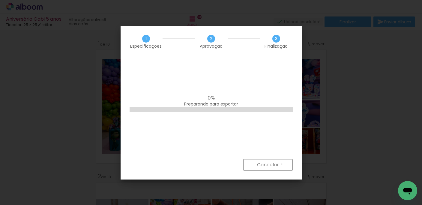
click at [281, 164] on paper-button "Cancelar" at bounding box center [267, 164] width 49 height 11
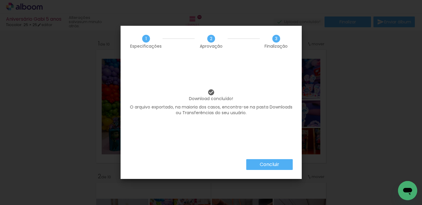
click at [343, 112] on iron-overlay-backdrop at bounding box center [211, 102] width 422 height 205
click at [272, 168] on paper-button "Concluir" at bounding box center [269, 164] width 46 height 11
